Goal: Transaction & Acquisition: Purchase product/service

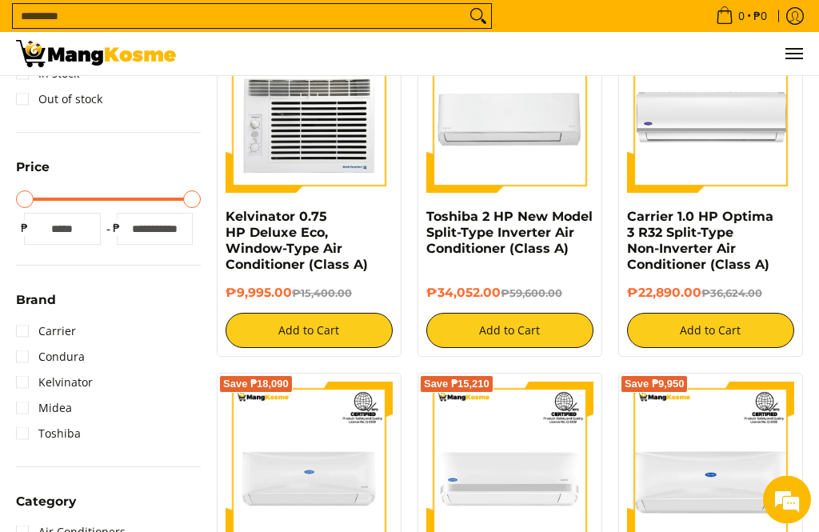
scroll to position [318, 0]
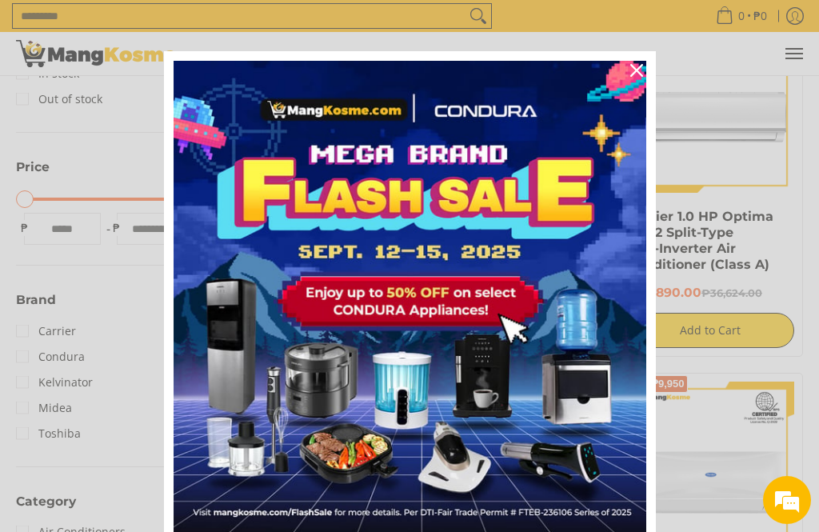
click at [627, 68] on div "Close" at bounding box center [637, 71] width 26 height 26
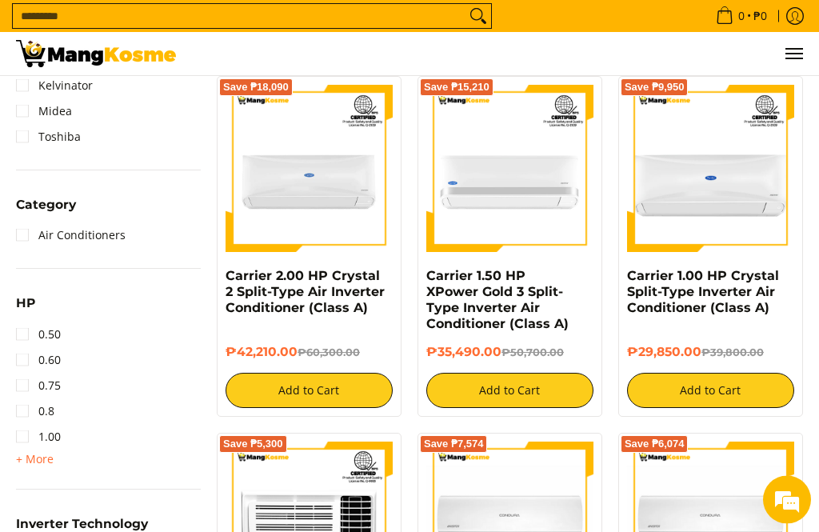
scroll to position [615, 0]
click at [20, 232] on link "Air Conditioners" at bounding box center [71, 235] width 110 height 26
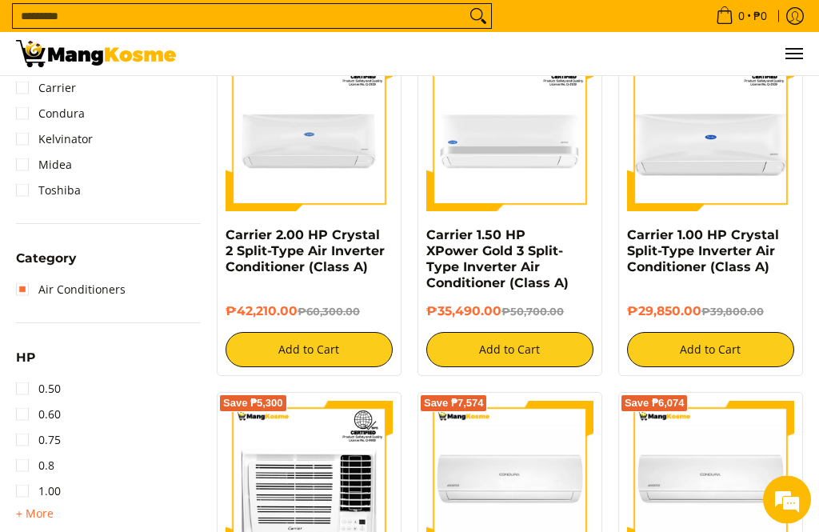
scroll to position [656, 0]
click at [19, 381] on link "0.50" at bounding box center [38, 389] width 45 height 26
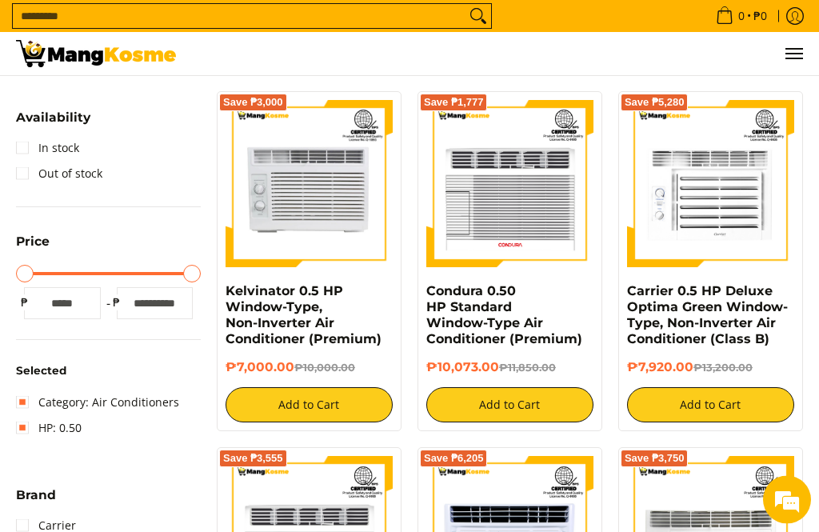
scroll to position [244, 0]
click at [733, 198] on img at bounding box center [710, 183] width 167 height 167
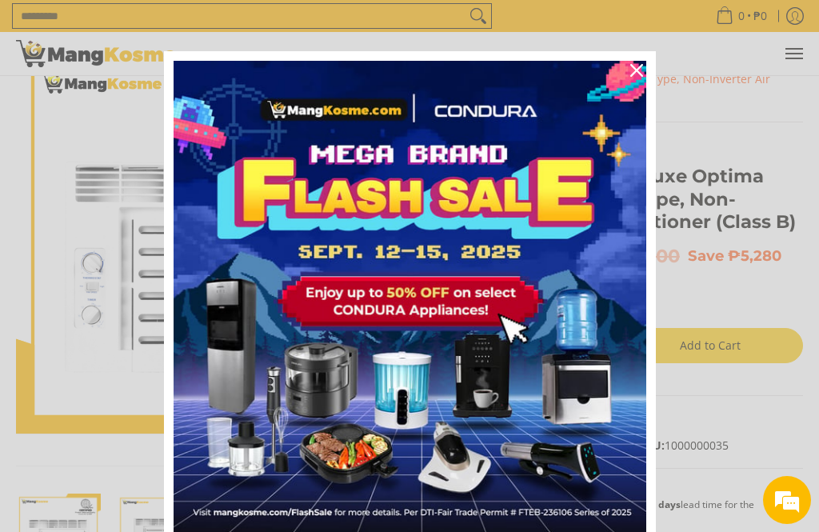
scroll to position [60, 0]
click at [487, 297] on img "Marketing offer form" at bounding box center [410, 297] width 473 height 473
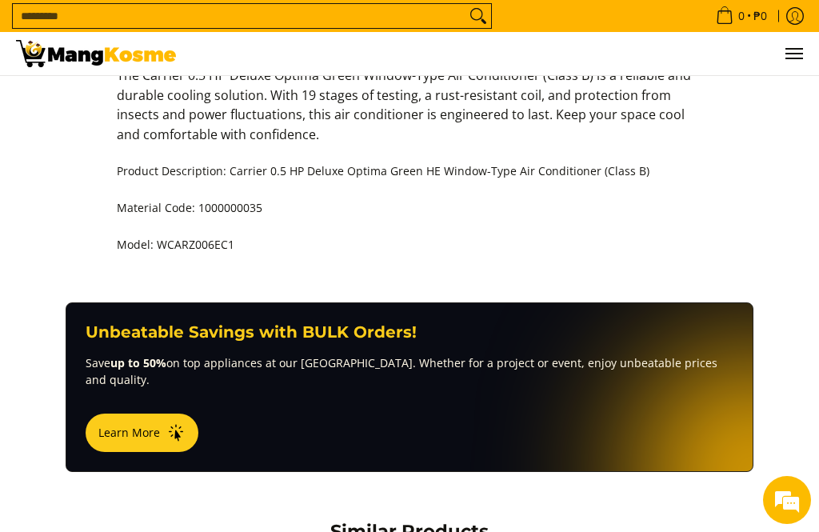
scroll to position [763, 0]
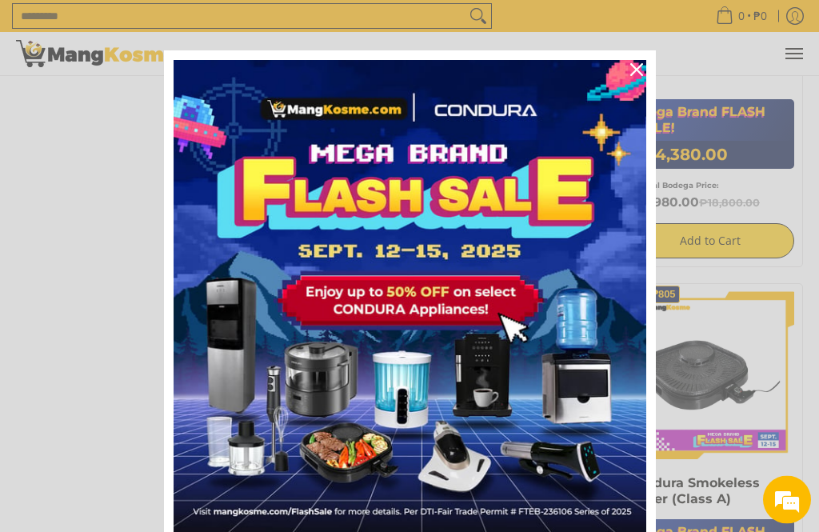
scroll to position [967, 0]
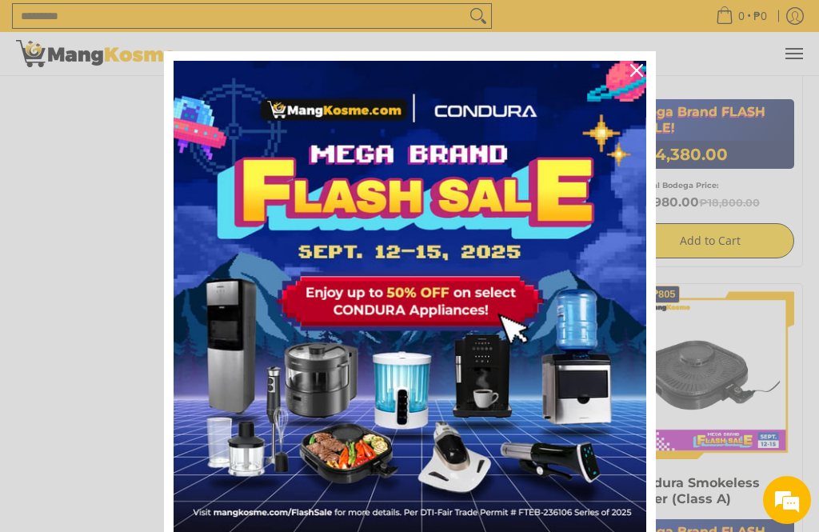
click at [636, 70] on icon "close icon" at bounding box center [637, 70] width 13 height 13
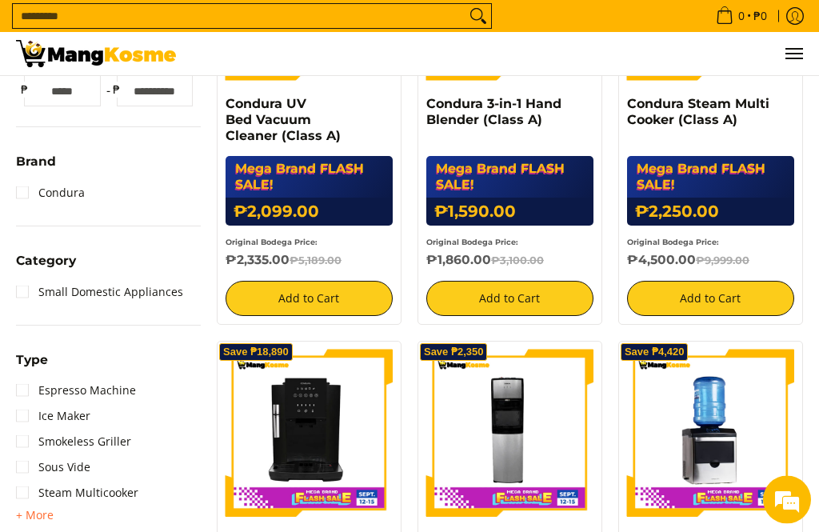
scroll to position [473, 0]
click at [34, 521] on span "+ More" at bounding box center [35, 515] width 38 height 13
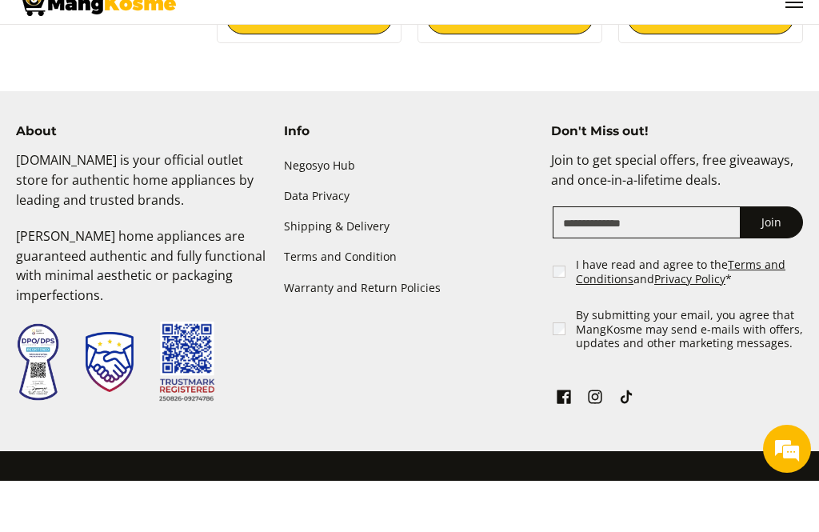
scroll to position [1611, 0]
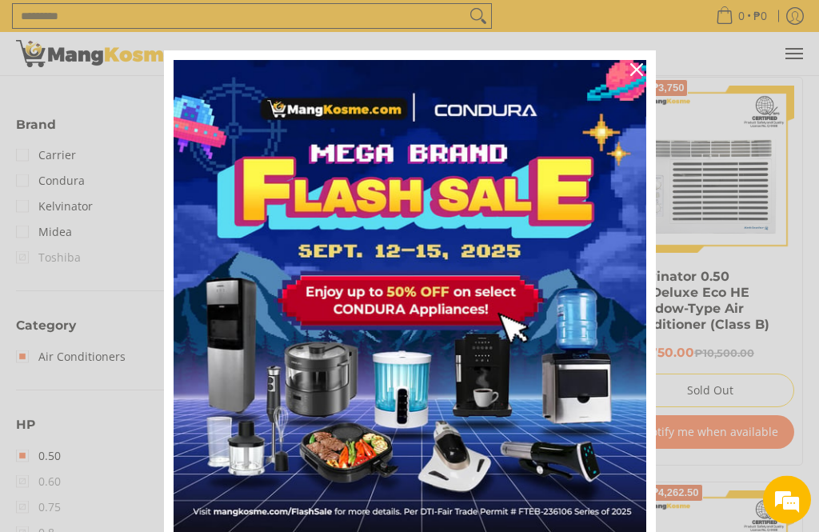
scroll to position [615, 0]
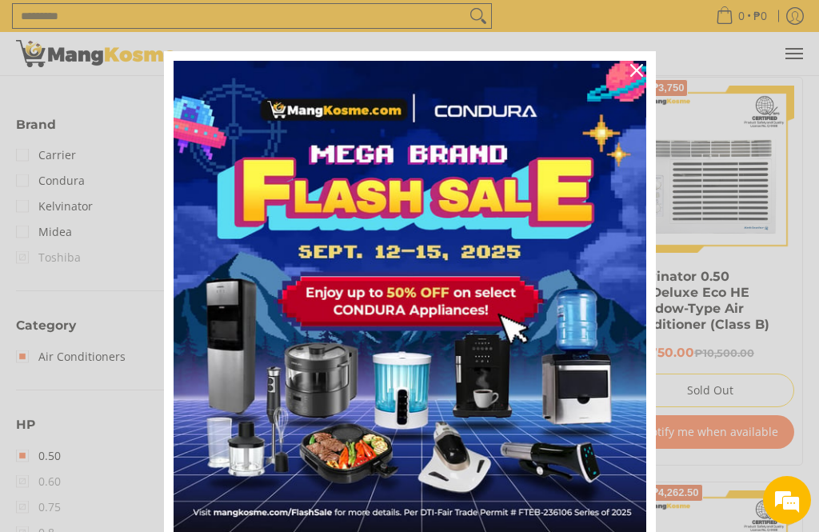
click at [638, 70] on icon "close icon" at bounding box center [637, 70] width 13 height 13
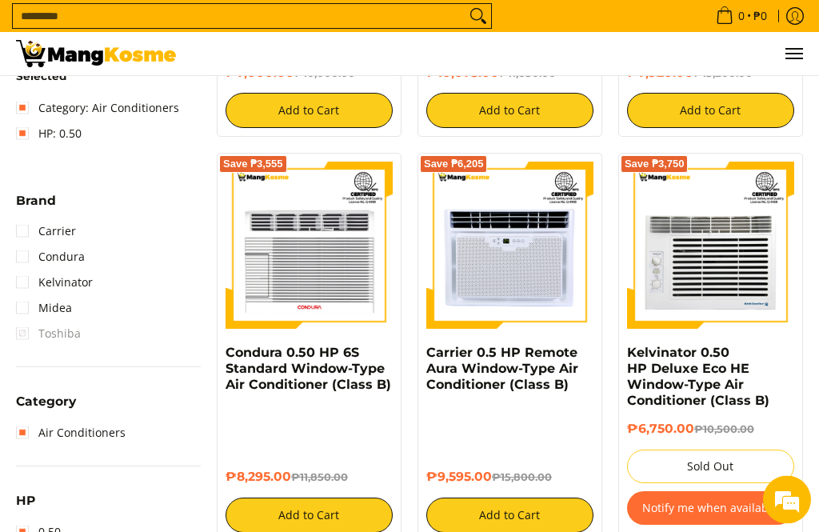
scroll to position [541, 0]
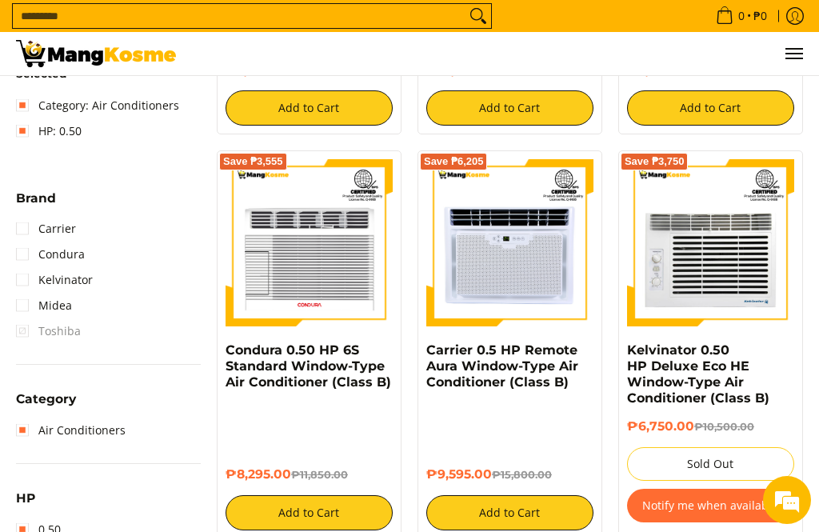
click at [271, 210] on img at bounding box center [309, 242] width 167 height 167
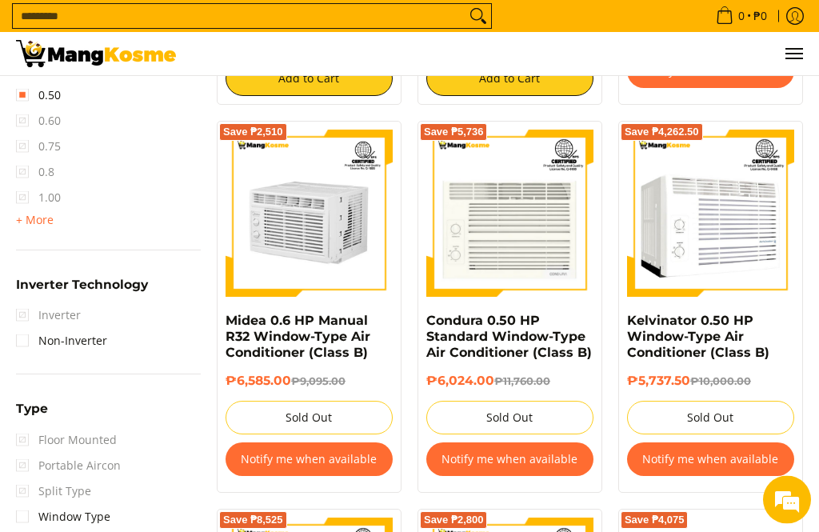
scroll to position [976, 0]
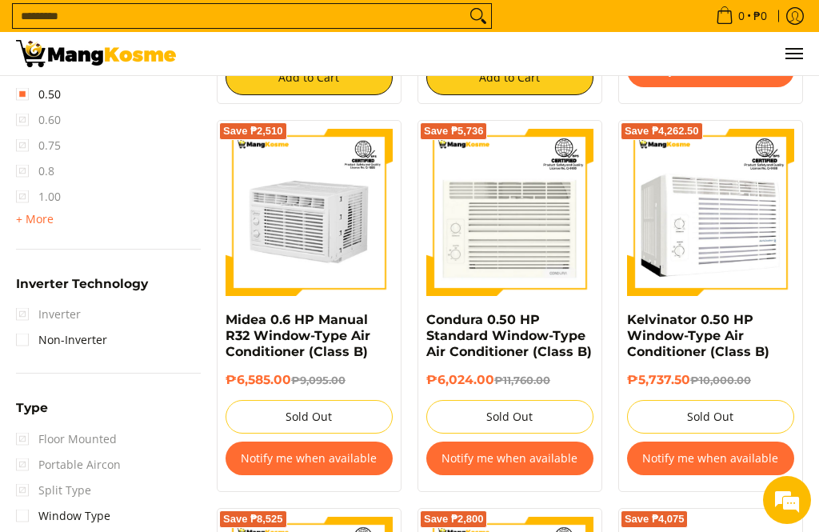
click at [19, 298] on summary "Inverter Technology" at bounding box center [82, 290] width 132 height 25
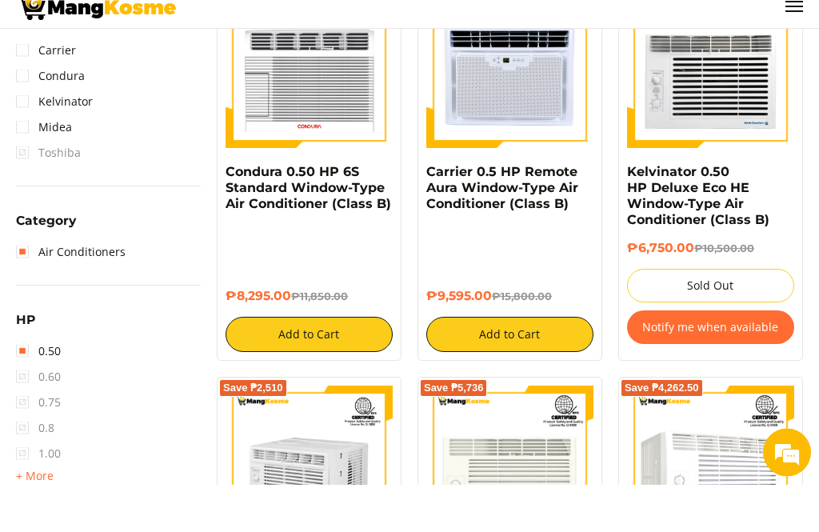
scroll to position [723, 0]
